Goal: Information Seeking & Learning: Check status

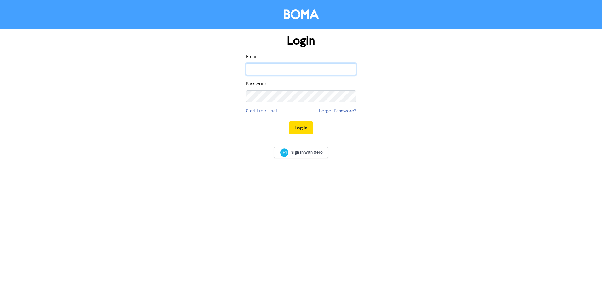
click at [265, 68] on input "email" at bounding box center [301, 69] width 110 height 12
type input "[PERSON_NAME][EMAIL_ADDRESS][DOMAIN_NAME]"
click at [308, 130] on button "Log In" at bounding box center [301, 127] width 24 height 13
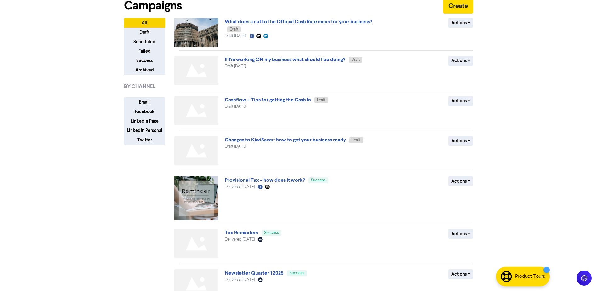
scroll to position [25, 0]
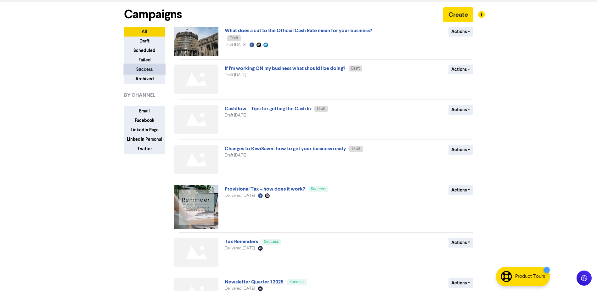
click at [141, 71] on button "Success" at bounding box center [144, 70] width 41 height 10
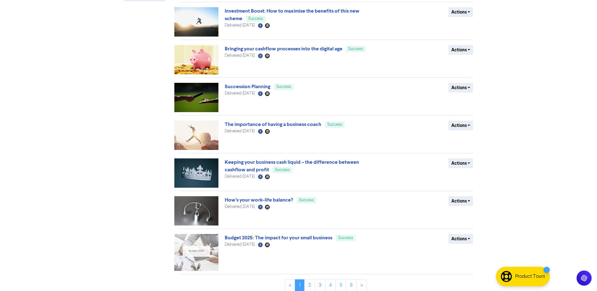
scroll to position [183, 0]
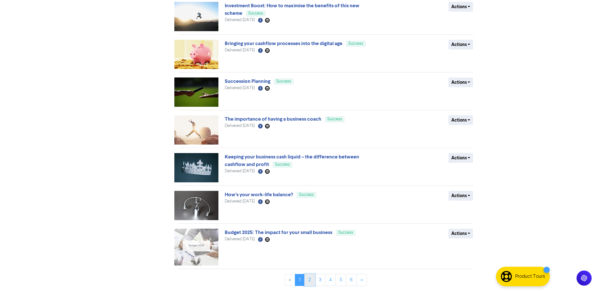
click at [308, 280] on link "2" at bounding box center [309, 280] width 11 height 12
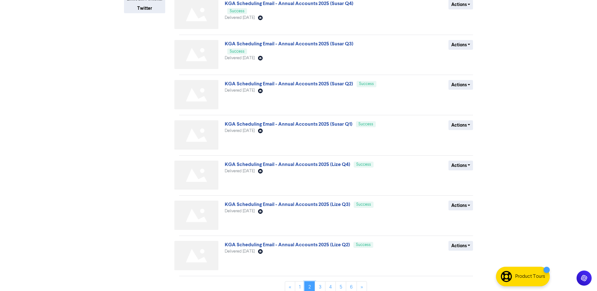
scroll to position [173, 0]
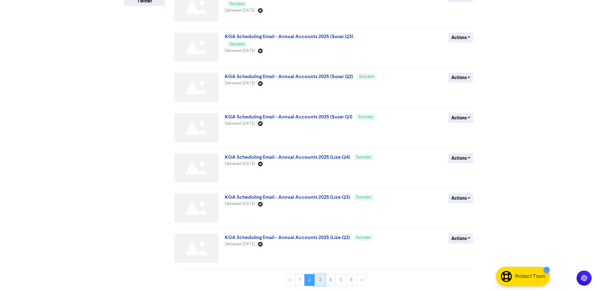
click at [319, 279] on link "3" at bounding box center [320, 280] width 11 height 12
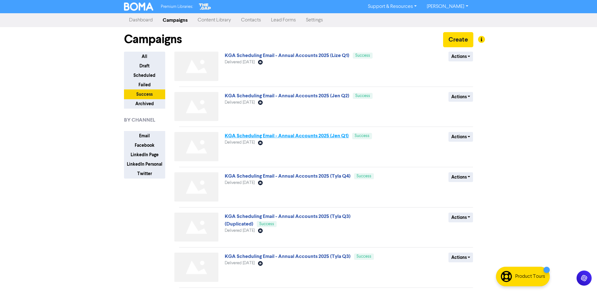
click at [300, 134] on link "KGA Scheduling Email - Annual Accounts 2025 (Jen Q1)" at bounding box center [287, 136] width 124 height 6
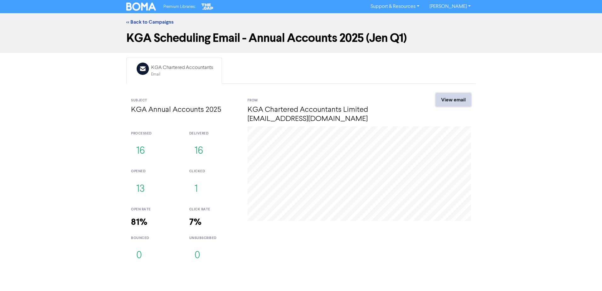
click at [453, 97] on link "View email" at bounding box center [453, 99] width 35 height 13
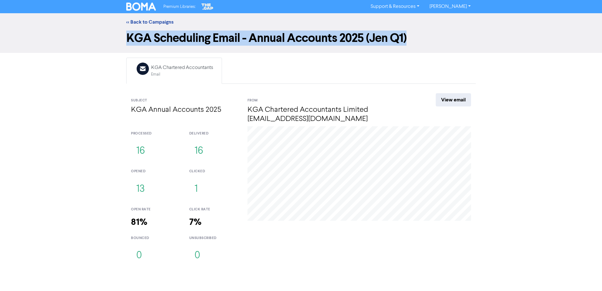
drag, startPoint x: 412, startPoint y: 39, endPoint x: 126, endPoint y: 32, distance: 286.6
click at [126, 32] on div "KGA Scheduling Email - Annual Accounts 2025 (Jen Q1)" at bounding box center [301, 39] width 359 height 17
copy h1 "KGA Scheduling Email - Annual Accounts 2025 (Jen Q1)"
click at [455, 96] on link "View email" at bounding box center [453, 99] width 35 height 13
copy h1 "KGA Scheduling Email - Annual Accounts 2025 (Jen Q1)"
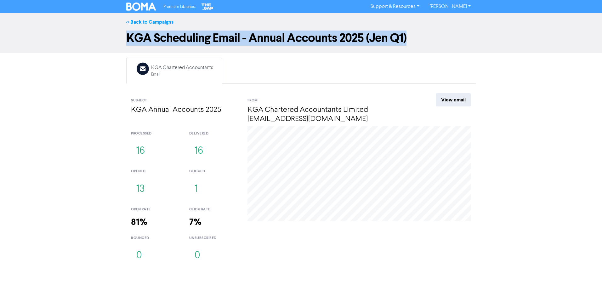
click at [140, 23] on link "<< Back to Campaigns" at bounding box center [149, 22] width 47 height 6
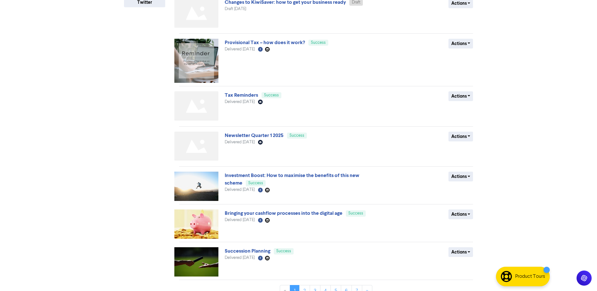
scroll to position [182, 0]
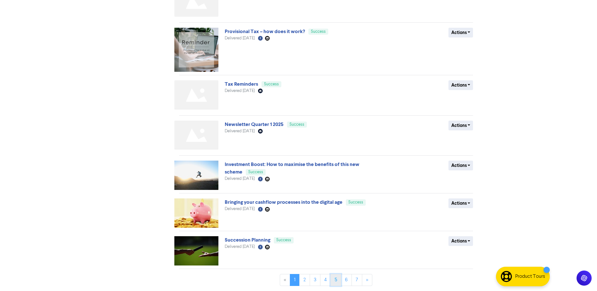
click at [339, 281] on link "5" at bounding box center [336, 280] width 11 height 12
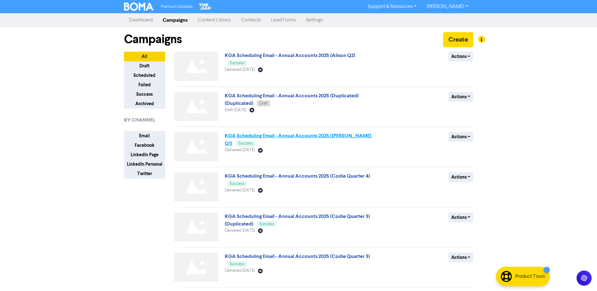
click at [312, 137] on link "KGA Scheduling Email - Annual Accounts 2025 (Alison Q1)" at bounding box center [298, 140] width 147 height 14
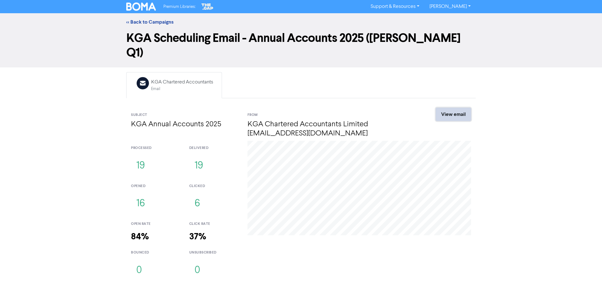
click at [466, 108] on link "View email" at bounding box center [453, 114] width 35 height 13
click at [153, 21] on link "<< Back to Campaigns" at bounding box center [149, 22] width 47 height 6
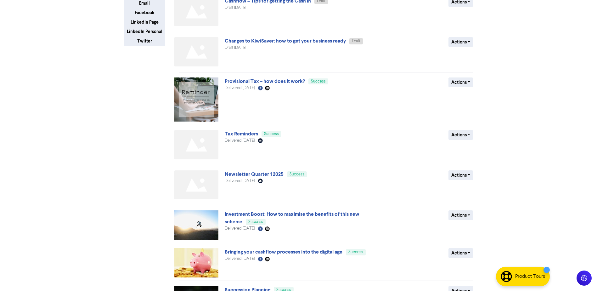
scroll to position [182, 0]
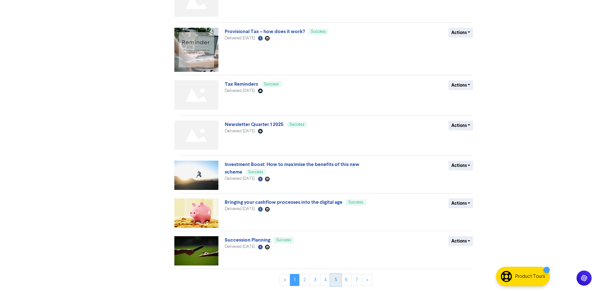
click at [337, 279] on link "5" at bounding box center [336, 280] width 11 height 12
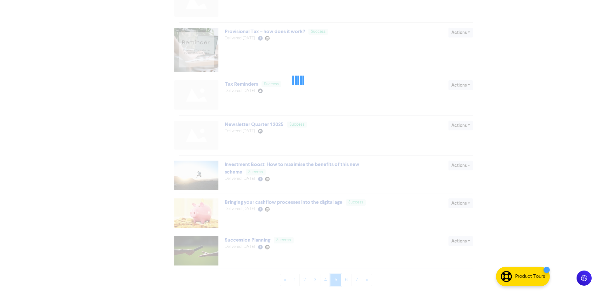
scroll to position [0, 0]
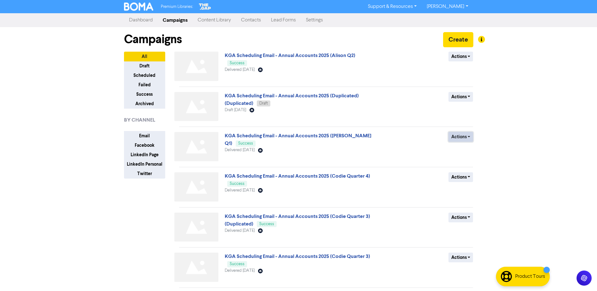
click at [466, 134] on button "Actions" at bounding box center [461, 137] width 25 height 10
click at [412, 145] on div "Actions Duplicate Archive" at bounding box center [427, 148] width 101 height 32
drag, startPoint x: 332, startPoint y: 136, endPoint x: 321, endPoint y: 149, distance: 17.0
click at [321, 149] on div "Delivered March 14th 2025 Email Created with Sketch." at bounding box center [301, 150] width 152 height 6
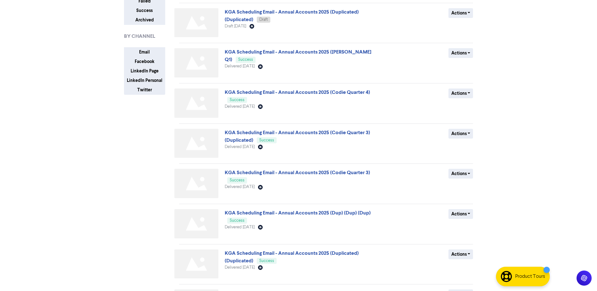
scroll to position [94, 0]
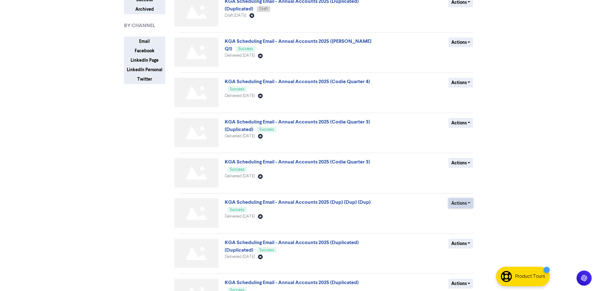
click at [462, 200] on button "Actions" at bounding box center [461, 203] width 25 height 10
click at [404, 215] on div "Actions Duplicate Archive" at bounding box center [427, 214] width 101 height 32
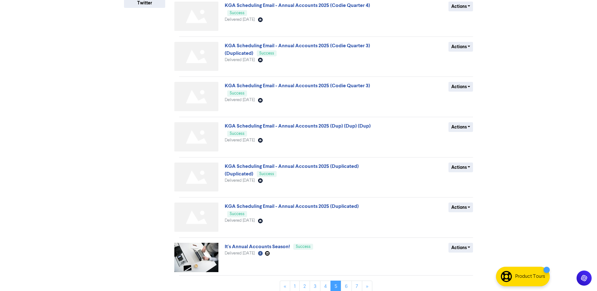
scroll to position [177, 0]
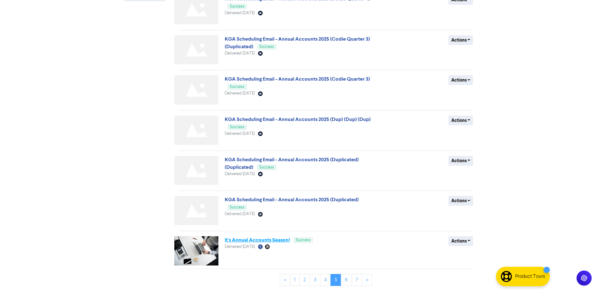
click at [266, 241] on link "It's Annual Accounts Season!" at bounding box center [257, 240] width 65 height 6
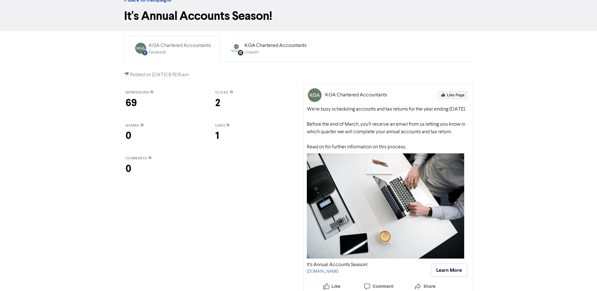
scroll to position [35, 0]
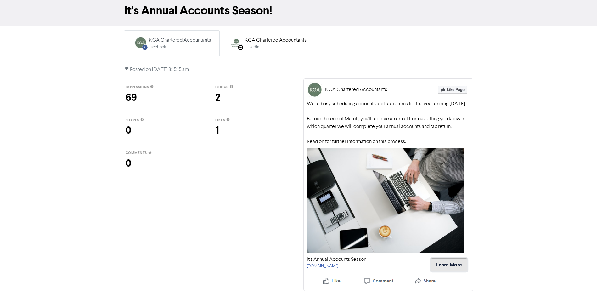
click at [444, 261] on button "Learn More" at bounding box center [449, 264] width 37 height 13
click at [189, 44] on div "Facebook" at bounding box center [180, 47] width 62 height 6
click at [260, 44] on div "LinkedIn" at bounding box center [276, 47] width 62 height 6
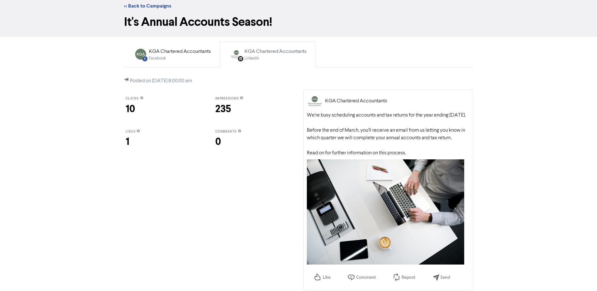
click at [181, 28] on div "It's Annual Accounts Season!" at bounding box center [298, 26] width 597 height 22
click at [179, 37] on div "Facebook Created with Sketch. KGA Chartered Accountants Facebook LinkedIn Page …" at bounding box center [298, 164] width 359 height 254
click at [178, 48] on div "KGA Chartered Accountants" at bounding box center [180, 52] width 62 height 8
